Goal: Task Accomplishment & Management: Use online tool/utility

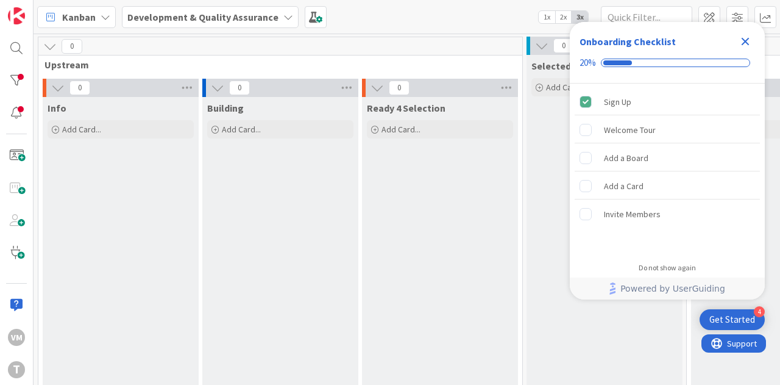
scroll to position [0, 628]
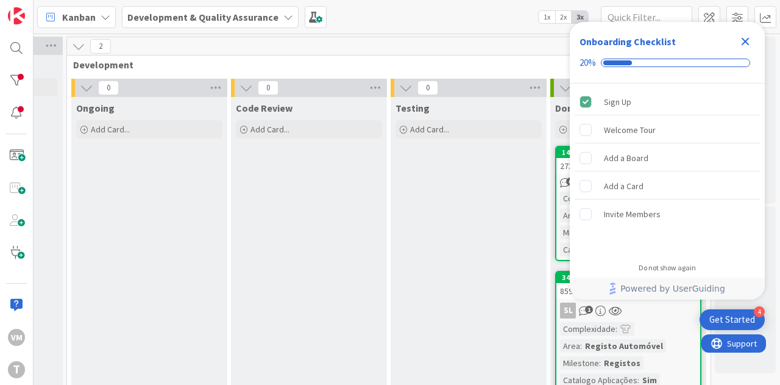
click at [753, 44] on div "Close Checklist" at bounding box center [746, 42] width 20 height 20
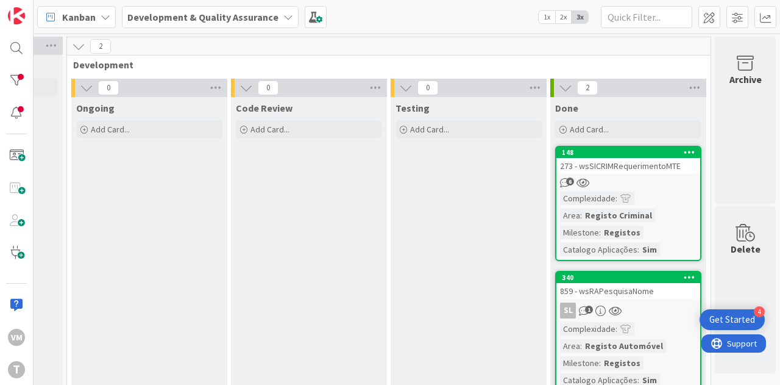
click at [620, 175] on div "148 273 - wsSICRIMRequerimentoMTE 6 Complexidade : Area : Registo Criminal Mile…" at bounding box center [628, 203] width 146 height 115
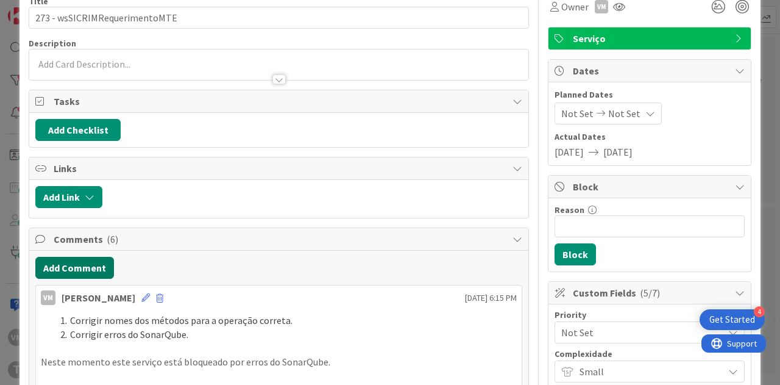
click at [78, 268] on button "Add Comment" at bounding box center [74, 268] width 79 height 22
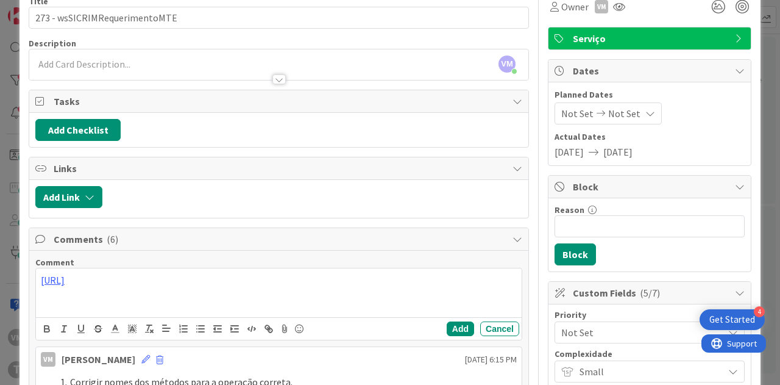
click at [35, 268] on div "https://gitlab.apps.ktools.justica.local/naspp/esb/apps/reg/wssicrimrequeriment…" at bounding box center [278, 304] width 487 height 73
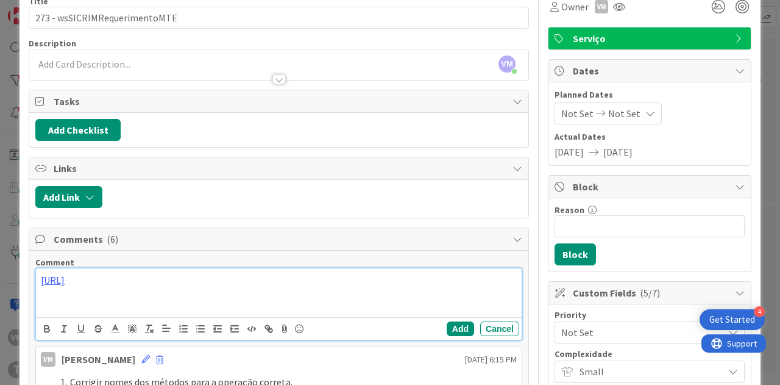
click at [38, 272] on div "https://gitlab.apps.ktools.justica.local/naspp/esb/apps/reg/wssicrimrequeriment…" at bounding box center [279, 292] width 486 height 49
click at [450, 327] on button "Add" at bounding box center [460, 328] width 27 height 15
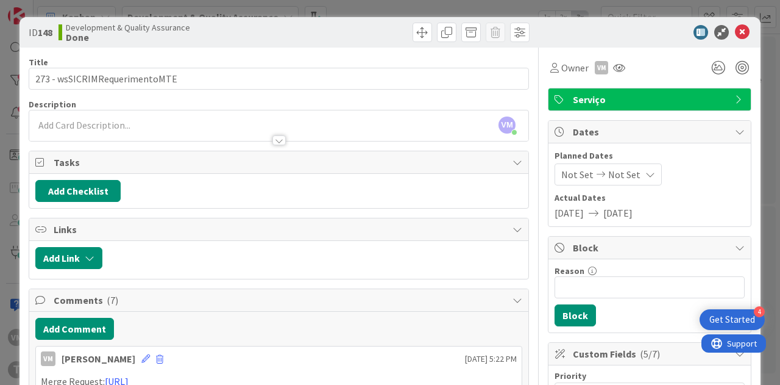
click at [619, 97] on span "Serviço" at bounding box center [651, 99] width 156 height 15
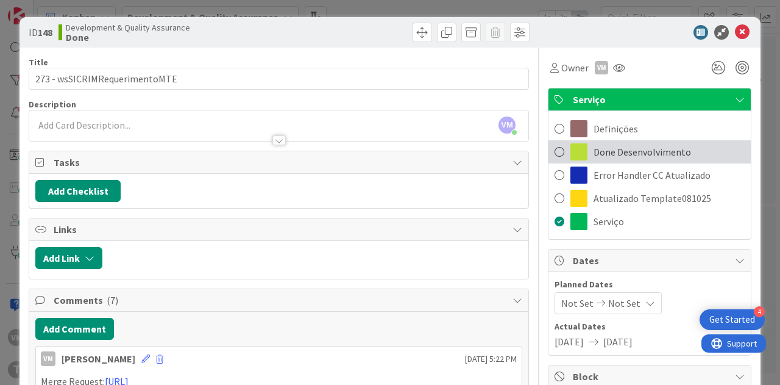
click at [555, 155] on span at bounding box center [560, 152] width 10 height 18
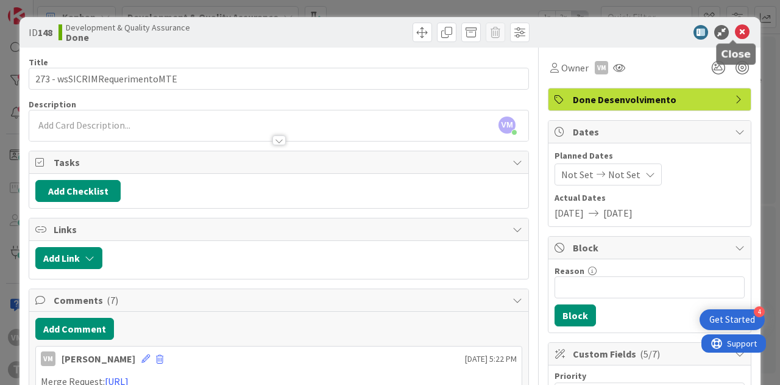
click at [736, 36] on icon at bounding box center [742, 32] width 15 height 15
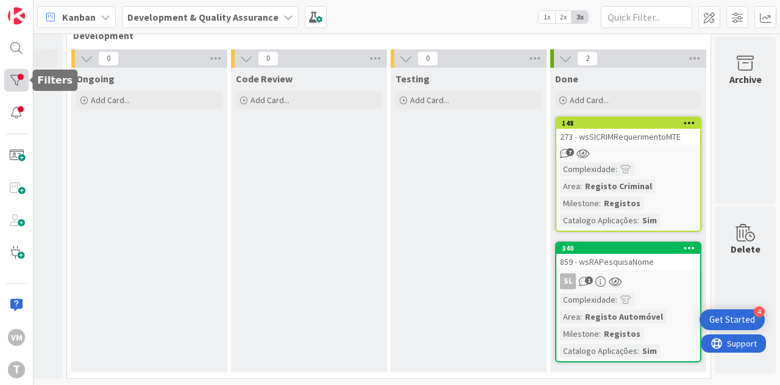
click at [12, 81] on div at bounding box center [16, 80] width 24 height 23
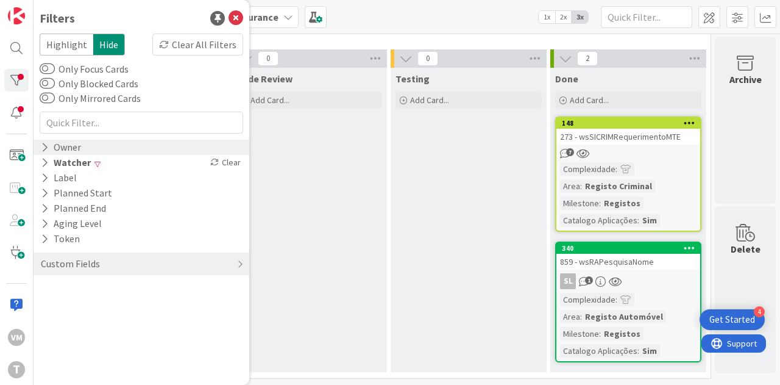
click at [62, 146] on div "Owner" at bounding box center [61, 147] width 43 height 15
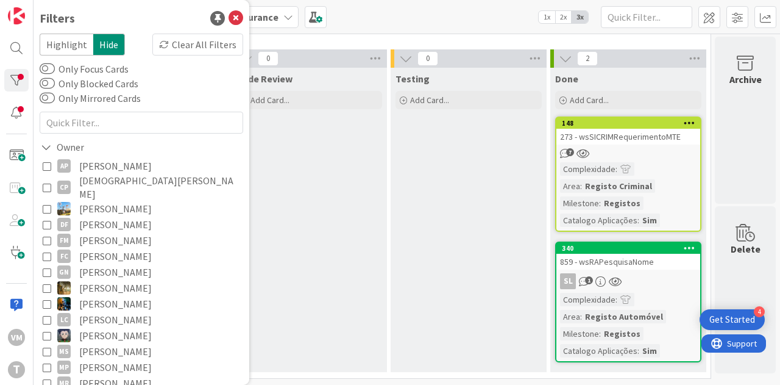
scroll to position [228, 0]
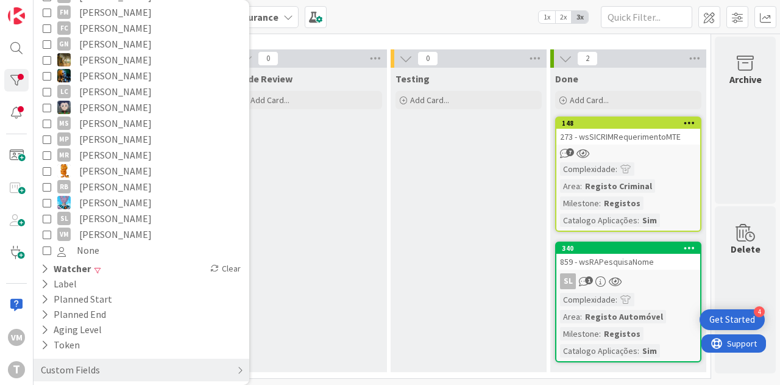
click at [48, 230] on icon at bounding box center [47, 234] width 9 height 9
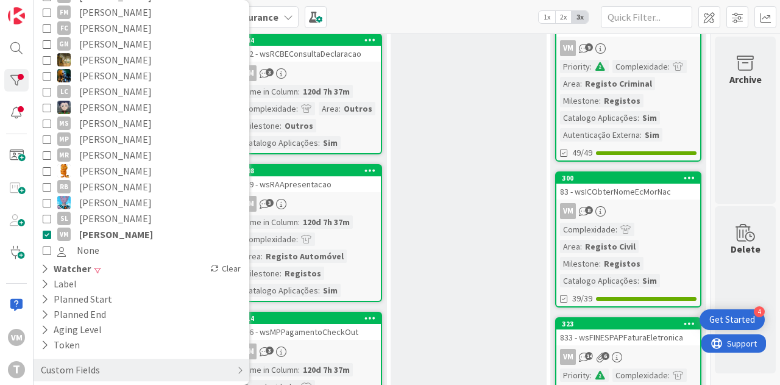
scroll to position [464, 628]
